Goal: Task Accomplishment & Management: Use online tool/utility

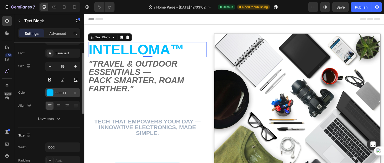
scroll to position [24, 0]
click at [48, 79] on button at bounding box center [49, 79] width 9 height 9
click at [51, 78] on button at bounding box center [49, 79] width 9 height 9
click at [114, 47] on strong "INTELLOMA™" at bounding box center [137, 50] width 96 height 16
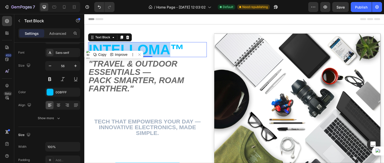
click at [114, 47] on strong "INTELLOMA™" at bounding box center [137, 50] width 96 height 16
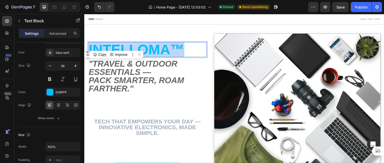
click at [114, 47] on strong "INTELLOMA™" at bounding box center [137, 50] width 96 height 16
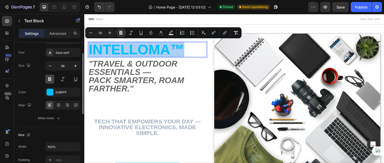
click at [49, 82] on button at bounding box center [49, 79] width 9 height 9
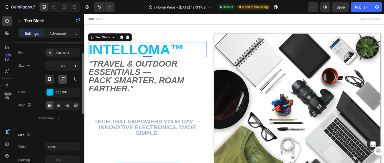
click at [61, 82] on button at bounding box center [62, 79] width 9 height 9
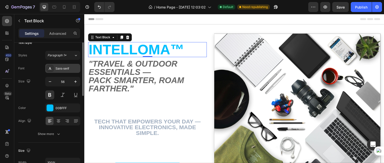
scroll to position [0, 0]
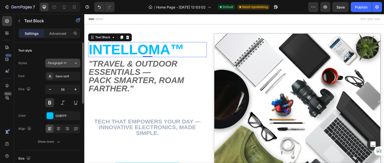
click at [68, 61] on div "Paragraph 1*" at bounding box center [61, 63] width 26 height 5
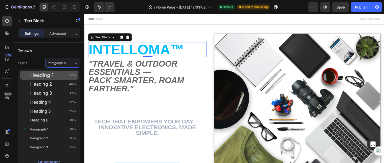
click at [56, 76] on div "Heading 1 52px" at bounding box center [53, 75] width 46 height 5
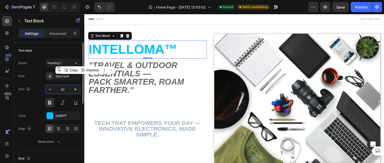
click at [67, 90] on input "52" at bounding box center [63, 89] width 17 height 9
type input "4"
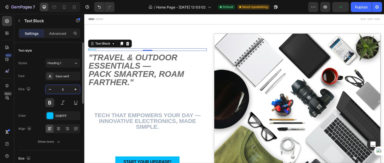
type input "56"
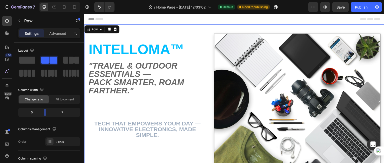
click at [170, 111] on div "INTELLOMA™ Text Block "Travel & Outdoor Essentials — pack smarter, roam farther…" at bounding box center [147, 117] width 119 height 166
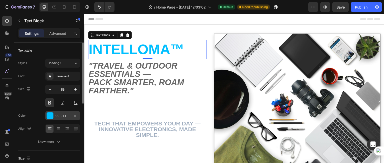
click at [60, 117] on div "00BFFF" at bounding box center [63, 116] width 15 height 5
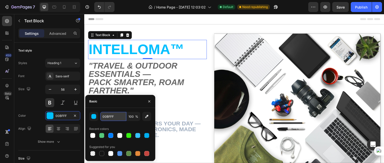
click at [108, 118] on input "00BFFF" at bounding box center [113, 116] width 26 height 9
paste input "111827"
type input "111827"
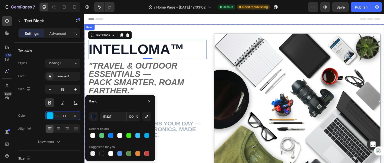
click at [178, 102] on div "INTELLOMA™ Text Block 0 "Travel & Outdoor Essentials — pack smarter, roam farth…" at bounding box center [147, 117] width 119 height 166
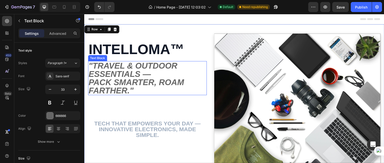
click at [118, 76] on strong ""Travel & Outdoor Essentials —" at bounding box center [133, 70] width 89 height 18
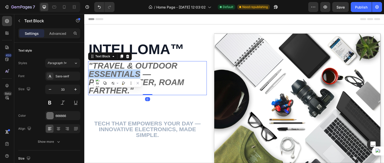
click at [118, 76] on strong ""Travel & Outdoor Essentials —" at bounding box center [133, 70] width 89 height 18
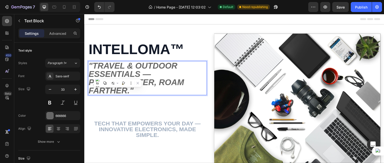
click at [129, 91] on strong "pack smarter, roam farther."" at bounding box center [137, 87] width 96 height 18
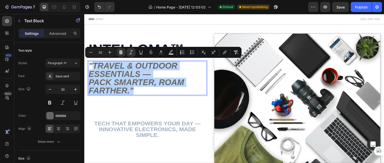
drag, startPoint x: 129, startPoint y: 91, endPoint x: 96, endPoint y: 63, distance: 43.2
click at [96, 63] on div ""Travel & Outdoor Essentials — pack smarter, roam farther."" at bounding box center [147, 78] width 119 height 34
click at [130, 93] on strong "pack smarter, roam farther."" at bounding box center [137, 87] width 96 height 18
drag, startPoint x: 130, startPoint y: 93, endPoint x: 92, endPoint y: 65, distance: 47.1
click at [92, 65] on div ""Travel & Outdoor Essentials — pack smarter, roam farther."" at bounding box center [147, 78] width 119 height 34
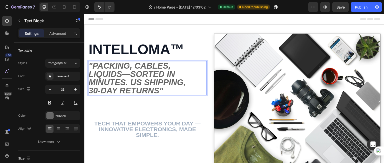
click at [122, 90] on strong ""Packing, cables, liquids—sorted in minutes. US shipping, 30‑day returns"" at bounding box center [137, 78] width 97 height 34
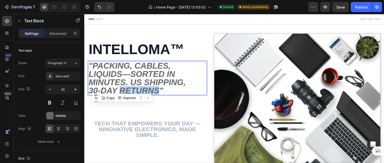
click at [122, 90] on strong ""Packing, cables, liquids—sorted in minutes. US shipping, 30‑day returns"" at bounding box center [137, 78] width 97 height 34
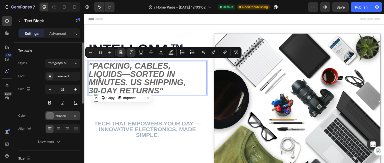
click at [60, 112] on div "666666" at bounding box center [62, 115] width 35 height 9
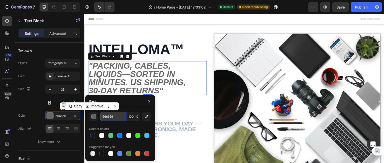
click at [110, 116] on input "666666" at bounding box center [113, 116] width 26 height 9
paste input "B7280"
type input "6B7280"
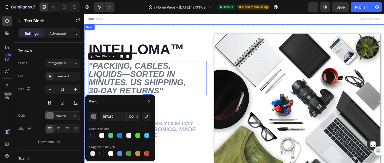
click at [164, 106] on div "INTELLOMA™ Text Block "Packing, cables, liquids—sorted in minutes. US shipping,…" at bounding box center [147, 117] width 119 height 166
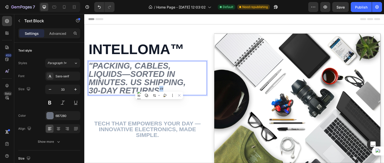
click at [159, 88] on strong ""Packing, cables, liquids—sorted in minutes. US shipping, 30‑day returns"" at bounding box center [137, 78] width 97 height 34
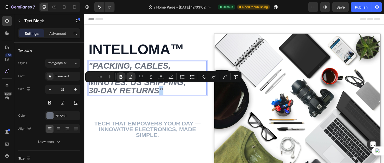
click at [159, 88] on strong ""Packing, cables, liquids—sorted in minutes. US shipping, 30‑day returns"" at bounding box center [137, 78] width 97 height 34
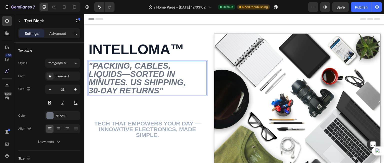
click at [159, 88] on strong ""Packing, cables, liquids—sorted in minutes. US shipping, 30‑day returns"" at bounding box center [137, 78] width 97 height 34
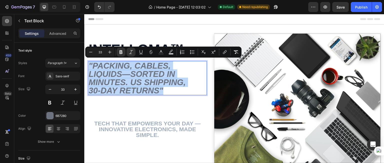
drag, startPoint x: 169, startPoint y: 90, endPoint x: 90, endPoint y: 64, distance: 83.4
click at [90, 64] on p ""Packing, cables, liquids—sorted in minutes. US shipping, 30‑day returns"" at bounding box center [148, 78] width 118 height 33
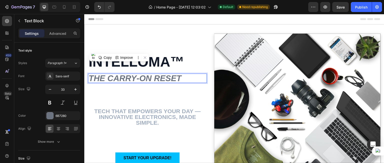
scroll to position [12, 0]
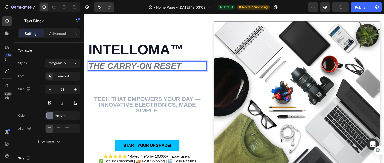
click at [114, 65] on strong "The carry‑on reset" at bounding box center [135, 65] width 93 height 9
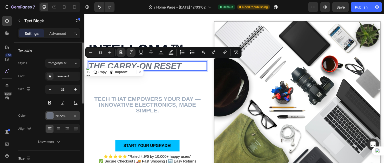
click at [60, 115] on div "6B7280" at bounding box center [63, 116] width 15 height 5
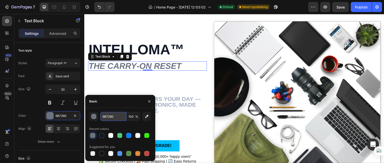
click at [112, 117] on input "6B7280" at bounding box center [113, 116] width 26 height 9
paste input "111827"
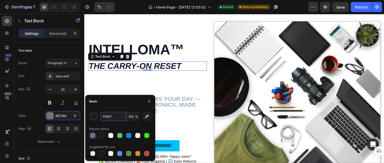
type input "111827"
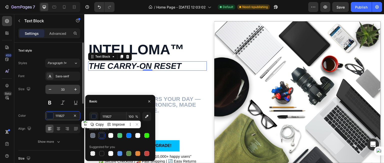
click at [63, 91] on input "33" at bounding box center [63, 89] width 17 height 9
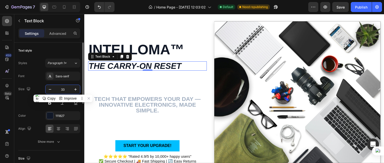
click at [63, 91] on input "33" at bounding box center [63, 89] width 17 height 9
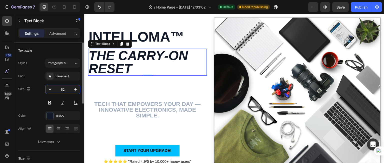
scroll to position [4, 0]
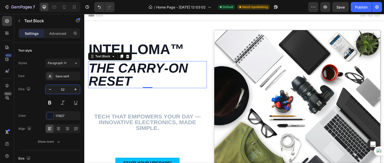
type input "52"
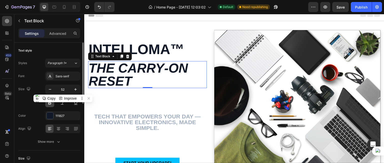
click at [50, 103] on button at bounding box center [49, 102] width 9 height 9
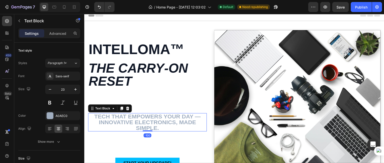
scroll to position [0, 0]
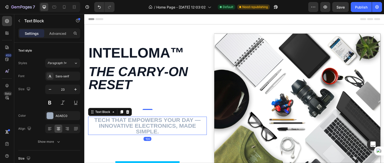
click at [146, 117] on p "Tech that empowers your day — innovative electronics, made simple." at bounding box center [148, 125] width 118 height 17
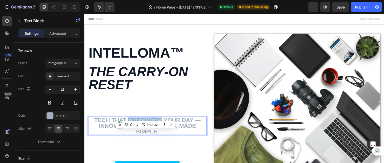
click at [146, 117] on p "Tech that empowers your day — innovative electronics, made simple." at bounding box center [148, 125] width 118 height 17
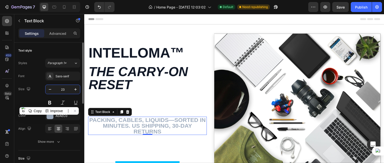
click at [61, 88] on input "23" at bounding box center [63, 89] width 17 height 9
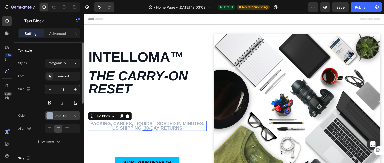
type input "18"
click at [62, 115] on div "A0AEC0" at bounding box center [63, 116] width 15 height 5
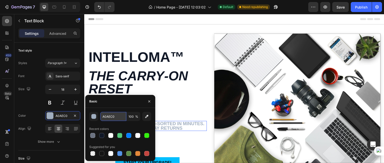
click at [115, 117] on input "A0AEC0" at bounding box center [113, 116] width 26 height 9
paste input "6B728"
type input "6B7280"
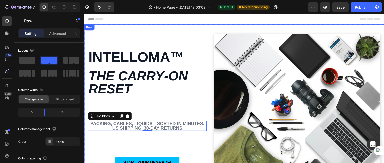
click at [199, 111] on div "Start Your Upgrade! Button" at bounding box center [147, 138] width 119 height 65
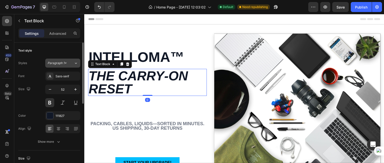
click at [62, 62] on span "Paragraph 1*" at bounding box center [57, 63] width 19 height 5
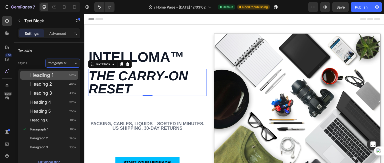
click at [62, 74] on div "Heading 1 52px" at bounding box center [53, 75] width 46 height 5
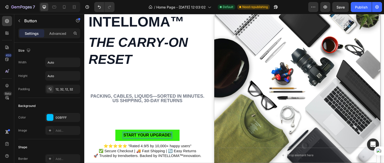
click at [149, 133] on span "Start Your Upgrade!" at bounding box center [147, 135] width 48 height 4
click at [113, 130] on button "Shop the Carry‑On Kit !" at bounding box center [147, 135] width 69 height 11
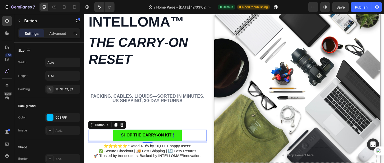
click at [176, 133] on button "Shop the Carry‑On Kit !" at bounding box center [147, 135] width 69 height 11
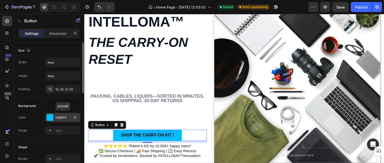
click at [67, 115] on div "00BFFF" at bounding box center [63, 117] width 15 height 5
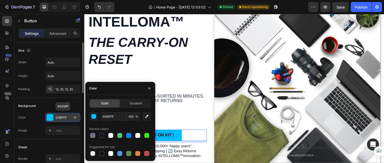
click at [67, 115] on div "00BFFF" at bounding box center [63, 117] width 15 height 5
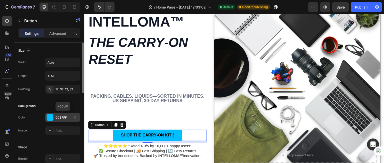
click at [69, 113] on div "00BFFF" at bounding box center [62, 117] width 35 height 9
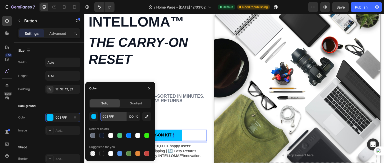
click at [112, 118] on input "00BFFF" at bounding box center [113, 116] width 26 height 9
paste input "4FA9E0"
type input "4FA9E0"
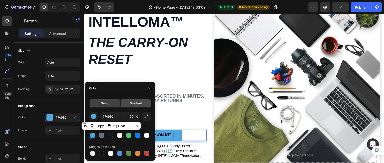
click at [137, 105] on span "Gradient" at bounding box center [136, 103] width 12 height 5
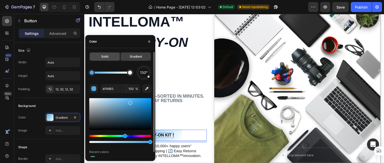
click at [103, 59] on span "Solid" at bounding box center [104, 56] width 7 height 5
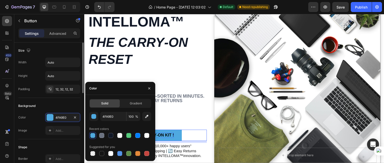
click at [65, 105] on div "Background" at bounding box center [49, 106] width 62 height 8
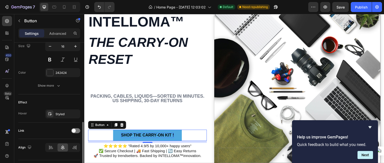
scroll to position [211, 0]
click at [63, 114] on div "Styled" at bounding box center [63, 114] width 15 height 5
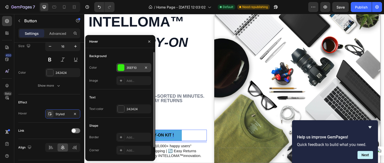
click at [128, 69] on div "35EF10" at bounding box center [134, 68] width 15 height 5
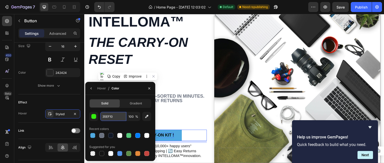
click at [108, 120] on input "35EF10" at bounding box center [113, 116] width 26 height 9
paste input "2E86C1"
type input "2E86C1"
click at [177, 116] on div "Shop the Carry‑On Kit ! Button 8" at bounding box center [147, 110] width 119 height 65
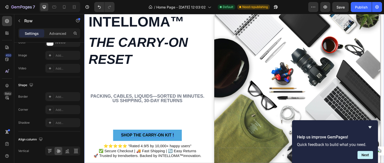
scroll to position [0, 0]
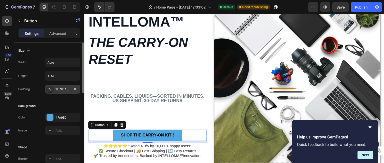
click at [66, 92] on div "12, 32, 12, 32" at bounding box center [62, 89] width 35 height 9
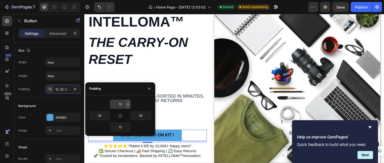
click at [130, 104] on icon "button" at bounding box center [128, 104] width 4 height 4
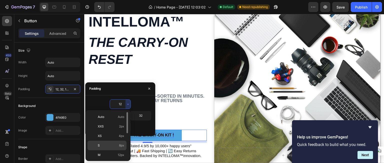
click at [123, 144] on span "8px" at bounding box center [121, 145] width 5 height 5
type input "8"
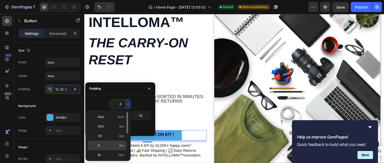
scroll to position [32, 0]
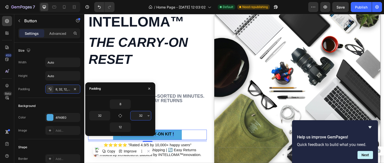
click at [141, 117] on input "32" at bounding box center [141, 115] width 21 height 9
click at [147, 116] on icon "button" at bounding box center [149, 116] width 4 height 4
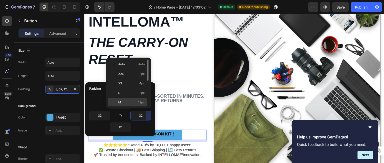
click at [133, 102] on p "M 12px" at bounding box center [131, 102] width 27 height 5
type input "12"
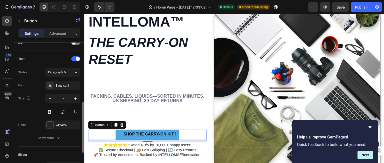
scroll to position [153, 0]
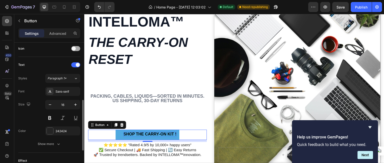
click at [79, 48] on div at bounding box center [75, 48] width 9 height 5
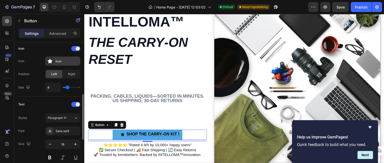
click at [59, 61] on div "Icon" at bounding box center [68, 61] width 24 height 5
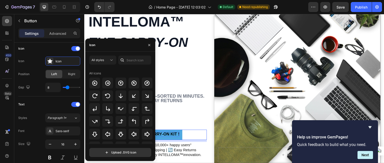
scroll to position [163, 0]
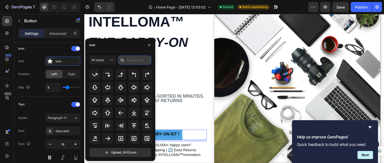
click at [138, 63] on input "text" at bounding box center [134, 60] width 33 height 9
type input "d"
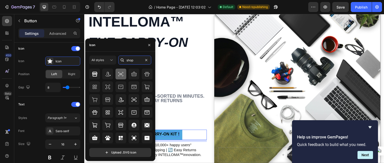
scroll to position [44, 0]
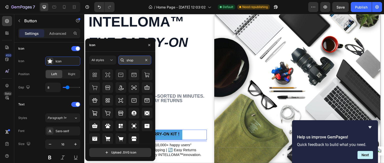
click at [132, 58] on input "shop" at bounding box center [134, 60] width 33 height 9
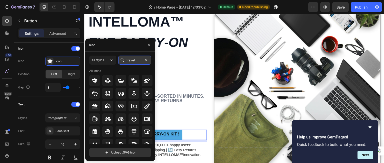
click at [132, 59] on input "travel" at bounding box center [134, 60] width 33 height 9
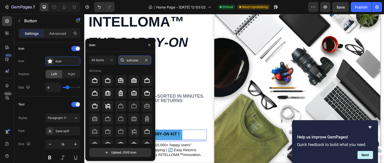
type input "suitcase"
click at [145, 121] on icon at bounding box center [147, 119] width 4 height 6
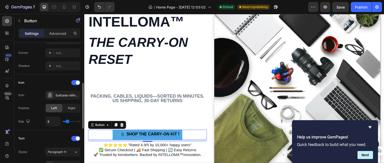
scroll to position [120, 0]
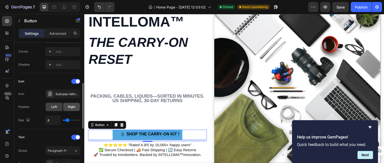
click at [68, 104] on div "Right" at bounding box center [71, 107] width 17 height 8
click at [68, 96] on div "Suitcase rolling light" at bounding box center [62, 93] width 35 height 9
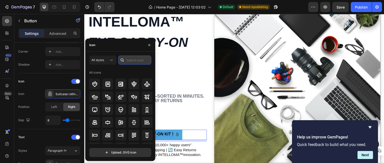
click at [130, 60] on input "text" at bounding box center [134, 60] width 33 height 9
click at [110, 62] on icon at bounding box center [111, 60] width 5 height 5
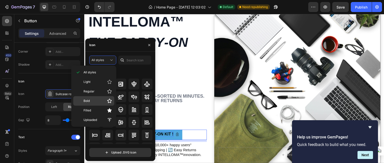
click at [98, 103] on p "Bold" at bounding box center [98, 100] width 29 height 5
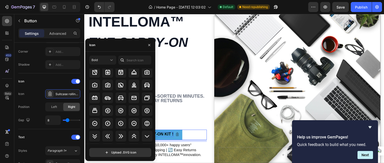
scroll to position [593, 0]
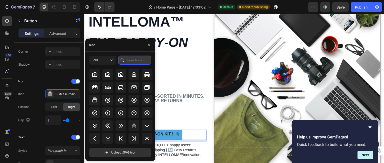
click at [134, 62] on input "text" at bounding box center [134, 60] width 33 height 9
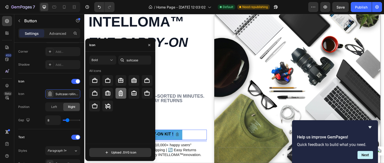
click at [120, 90] on div at bounding box center [121, 93] width 11 height 11
click at [122, 78] on icon at bounding box center [120, 80] width 5 height 5
click at [122, 97] on div at bounding box center [121, 93] width 11 height 11
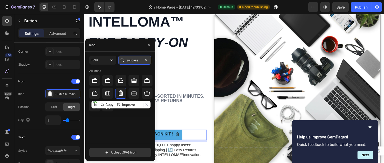
click at [135, 64] on input "suitcase" at bounding box center [134, 60] width 33 height 9
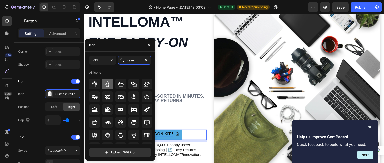
type input "travel"
click at [108, 88] on div at bounding box center [107, 84] width 11 height 11
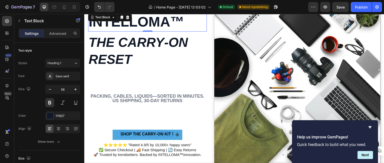
click at [128, 24] on strong "INTELLOMA™" at bounding box center [137, 22] width 96 height 16
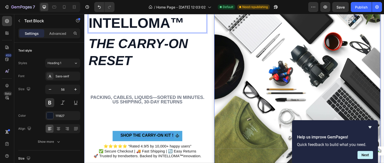
click at [272, 80] on div "Background Image" at bounding box center [297, 86] width 183 height 183
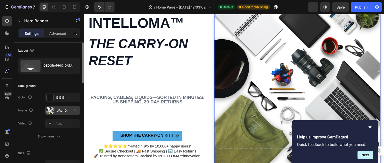
click at [63, 109] on div "[URL][DOMAIN_NAME]" at bounding box center [63, 110] width 15 height 5
click at [65, 121] on div "Add..." at bounding box center [68, 123] width 24 height 5
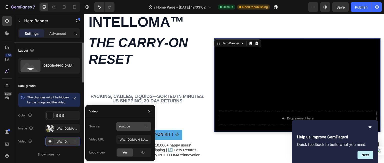
click at [138, 123] on button "Youtube" at bounding box center [133, 126] width 35 height 9
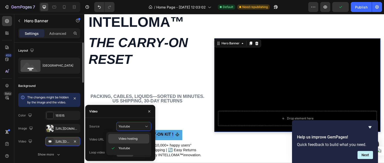
click at [132, 139] on span "Video hosting" at bounding box center [128, 138] width 19 height 5
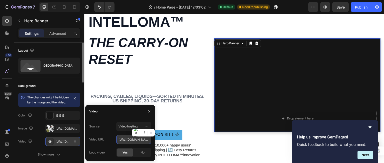
click at [136, 140] on input "[URL][DOMAIN_NAME]" at bounding box center [133, 139] width 35 height 9
paste input "[DOMAIN_NAME][URL]"
type input "[URL][DOMAIN_NAME]"
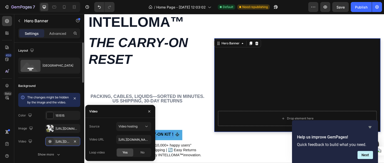
click at [371, 127] on icon "Hide survey" at bounding box center [370, 127] width 3 height 2
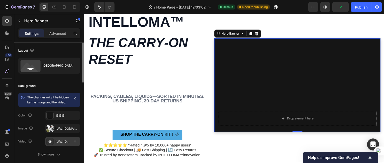
click at [61, 144] on div "[URL][DOMAIN_NAME]" at bounding box center [63, 141] width 15 height 5
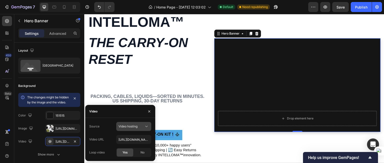
click at [131, 124] on div "Video hosting" at bounding box center [134, 126] width 31 height 5
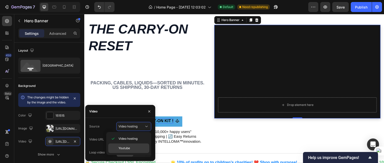
scroll to position [33, 0]
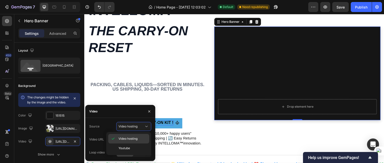
click at [128, 137] on span "Video hosting" at bounding box center [128, 138] width 19 height 5
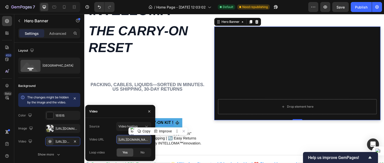
click at [138, 137] on input "[URL][DOMAIN_NAME]" at bounding box center [133, 139] width 35 height 9
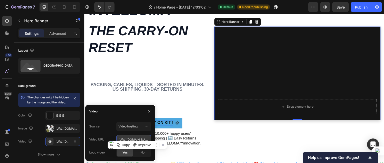
click at [138, 137] on input "[URL][DOMAIN_NAME]" at bounding box center [133, 139] width 35 height 9
click at [142, 140] on input "[URL][DOMAIN_NAME]" at bounding box center [133, 139] width 35 height 9
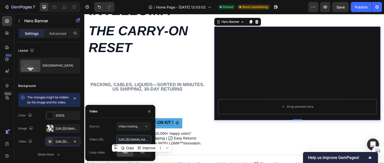
paste input "text"
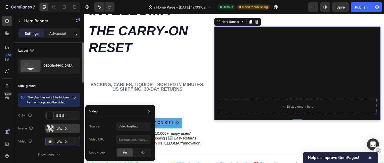
click at [69, 133] on div "The changes might be hidden by the image and the video. Color 151515 Image [URL…" at bounding box center [49, 126] width 62 height 66
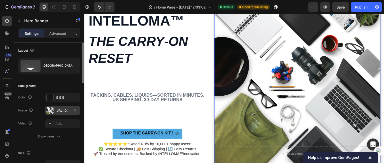
scroll to position [42, 0]
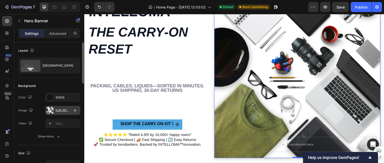
click at [69, 109] on div "[URL][DOMAIN_NAME]" at bounding box center [63, 110] width 15 height 5
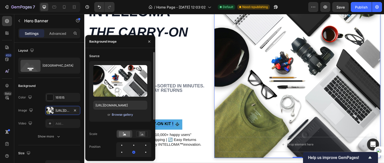
click at [118, 115] on div "Browse gallery" at bounding box center [122, 114] width 21 height 5
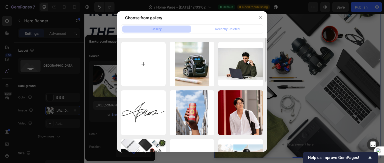
click at [138, 52] on input "file" at bounding box center [143, 64] width 45 height 45
type input "C:\fakepath\pexels-[PERSON_NAME]-1319242-2533092.jpg"
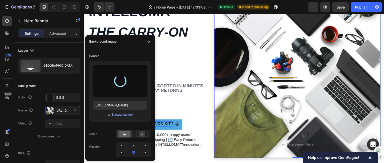
type input "[URL][DOMAIN_NAME]"
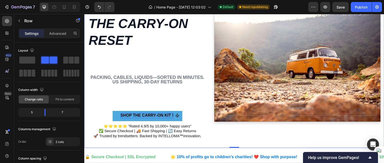
scroll to position [40, 0]
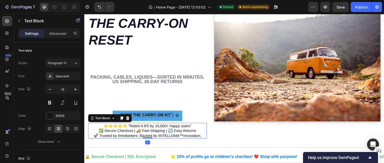
click at [197, 130] on p "✅ Secure Checkout | 🚚 Fast Shipping | 🔄 Easy Returns" at bounding box center [148, 130] width 118 height 5
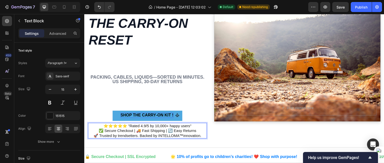
click at [197, 130] on p "✅ Secure Checkout | 🚚 Fast Shipping | 🔄 Easy Returns" at bounding box center [148, 130] width 118 height 5
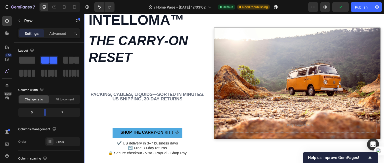
scroll to position [22, 0]
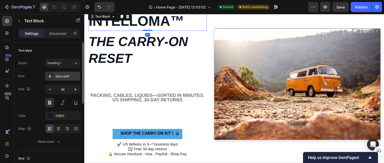
click at [67, 78] on div "Sans-serif" at bounding box center [68, 76] width 24 height 5
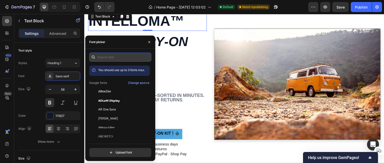
click at [104, 61] on input "text" at bounding box center [120, 57] width 62 height 9
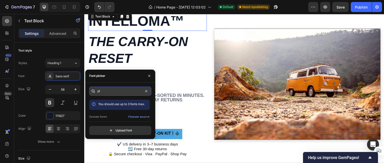
type input "p"
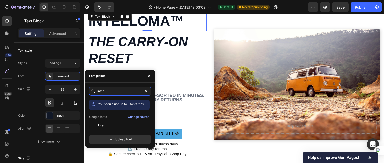
type input "inter"
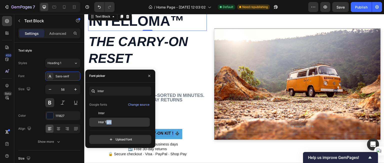
drag, startPoint x: 110, startPoint y: 127, endPoint x: 106, endPoint y: 125, distance: 5.2
click at [106, 125] on div "inter You should use up to 3 fonts max. Google fonts Change source Inter Inter …" at bounding box center [120, 115] width 62 height 57
click at [106, 125] on div "Inter Tight" at bounding box center [119, 122] width 61 height 9
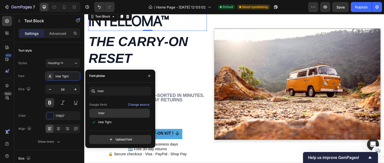
click at [104, 114] on span "Inter" at bounding box center [101, 113] width 7 height 5
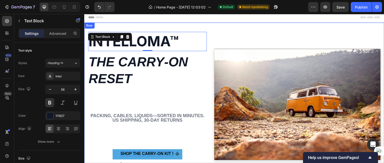
scroll to position [0, 0]
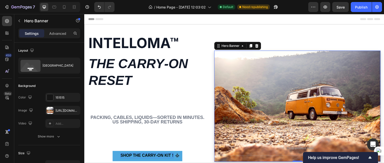
click at [277, 95] on div "Background Image" at bounding box center [297, 106] width 183 height 122
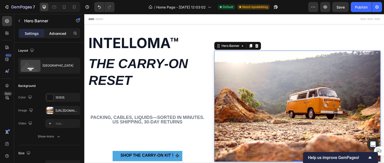
click at [60, 34] on p "Advanced" at bounding box center [57, 33] width 17 height 5
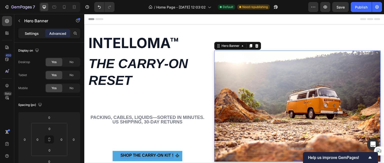
drag, startPoint x: 38, startPoint y: 38, endPoint x: 36, endPoint y: 35, distance: 3.7
click at [36, 35] on div "Settings Advanced" at bounding box center [49, 33] width 62 height 10
click at [36, 35] on p "Settings" at bounding box center [32, 33] width 14 height 5
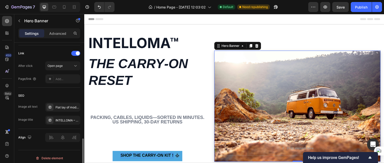
scroll to position [307, 0]
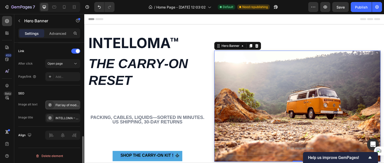
click at [66, 106] on div "Flat lay of modern tech gadgets and everyday essentials including a DSLR camera…" at bounding box center [68, 105] width 24 height 5
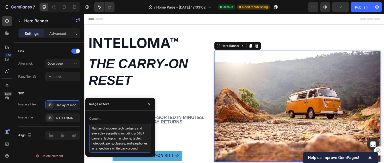
click at [120, 141] on textarea "Flat lay of modern tech gadgets and everyday essentials including a DSLR camera…" at bounding box center [120, 138] width 62 height 29
paste textarea "Vintage travel van in nature during a weekend escape. Minimal packing, ready to…"
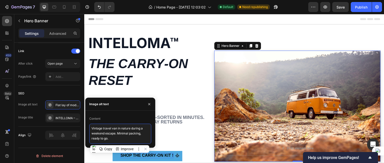
scroll to position [2, 0]
type textarea "Vintage travel van in nature during a weekend escape. Minimal packing, ready to…"
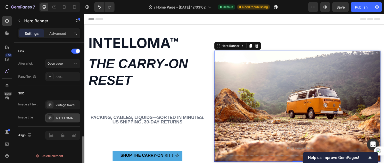
click at [67, 118] on div "INTELLOMA – Smart Gadgets & Everyday Tech Essentials" at bounding box center [68, 118] width 24 height 5
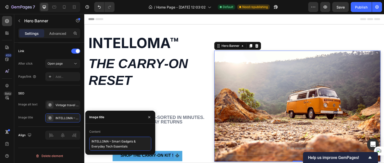
drag, startPoint x: 130, startPoint y: 148, endPoint x: 112, endPoint y: 141, distance: 19.2
click at [112, 141] on textarea "INTELLOMA – Smart Gadgets & Everyday Tech Essentials" at bounding box center [120, 144] width 62 height 14
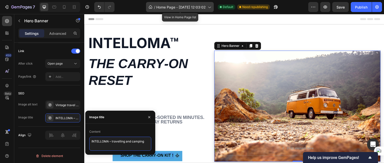
type textarea "INTELLOMA – travelling and camping"
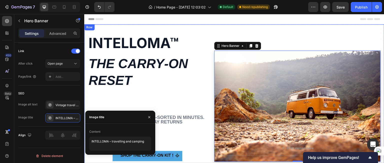
click at [201, 133] on div "Shop the Carry‑On Kit ! Button" at bounding box center [147, 132] width 119 height 64
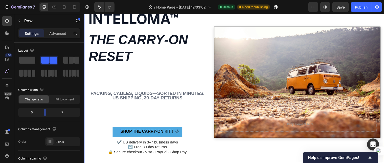
scroll to position [19, 0]
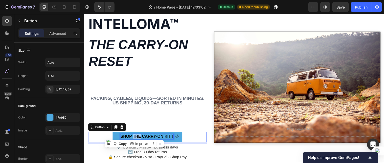
click at [135, 136] on span "Shop the Carry‑On Kit !" at bounding box center [147, 136] width 53 height 4
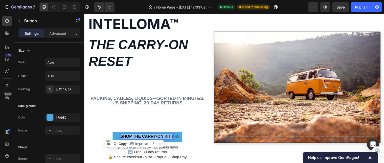
click at [135, 136] on span "Shop the Carry‑On Kit !" at bounding box center [147, 136] width 53 height 4
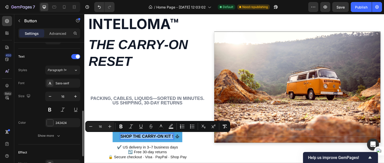
scroll to position [201, 0]
click at [50, 109] on button at bounding box center [49, 109] width 9 height 9
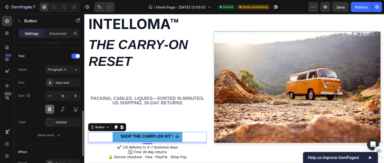
click at [50, 109] on button at bounding box center [49, 109] width 9 height 9
click at [70, 84] on div "Sans-serif" at bounding box center [68, 83] width 24 height 5
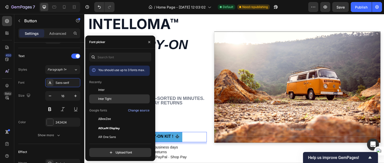
click at [106, 98] on span "Inter Tight" at bounding box center [104, 99] width 13 height 5
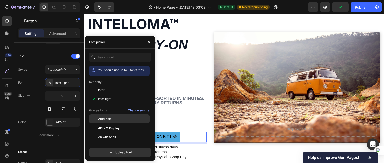
click at [104, 121] on span "ABeeZee" at bounding box center [104, 119] width 13 height 5
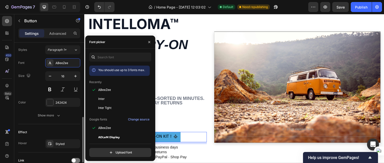
scroll to position [221, 0]
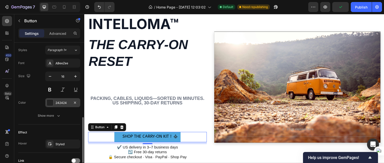
click at [57, 102] on div "242424" at bounding box center [63, 103] width 15 height 5
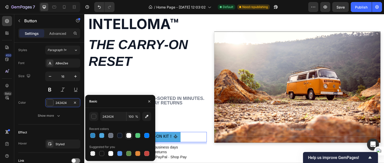
click at [128, 136] on div at bounding box center [128, 135] width 5 height 5
type input "FFFDFC"
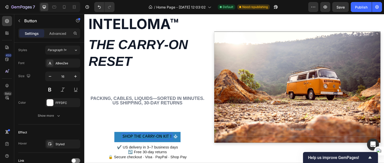
click at [160, 136] on span "Shop the Carry‑On Kit !" at bounding box center [146, 136] width 49 height 5
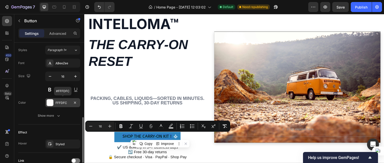
click at [60, 103] on div "FFFDFC" at bounding box center [63, 103] width 15 height 5
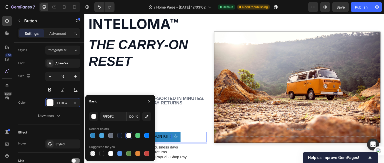
click at [130, 135] on div at bounding box center [128, 135] width 5 height 5
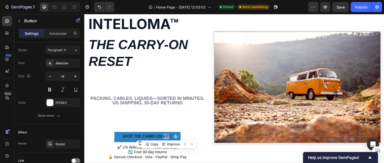
click at [166, 136] on span "Shop the Carry‑On Kit !" at bounding box center [146, 136] width 49 height 5
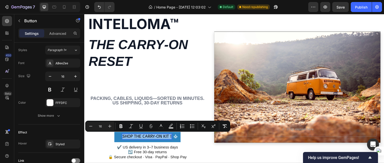
drag, startPoint x: 122, startPoint y: 135, endPoint x: 178, endPoint y: 135, distance: 56.3
